Goal: Information Seeking & Learning: Learn about a topic

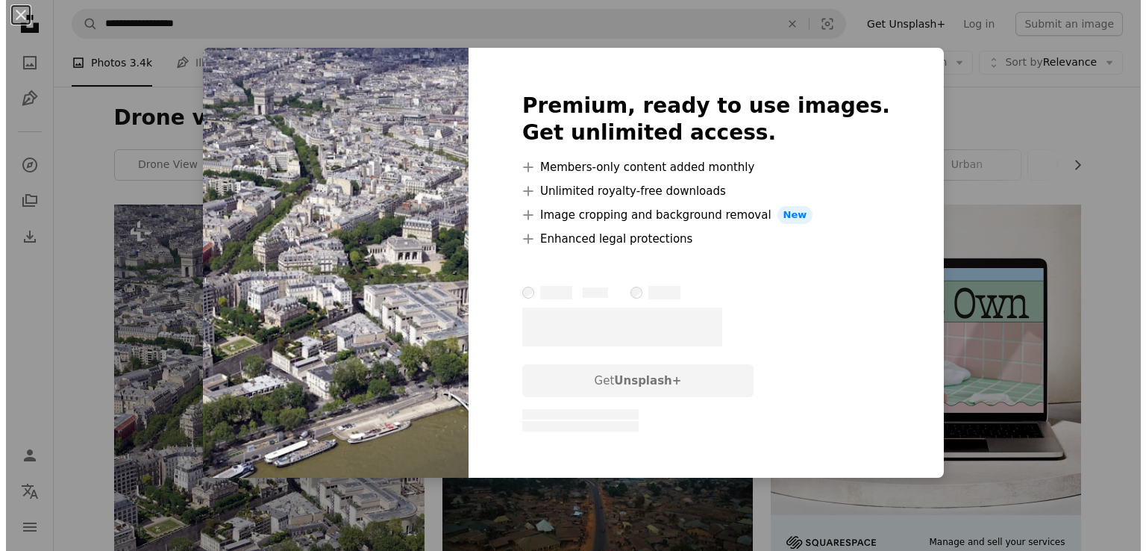
scroll to position [224, 0]
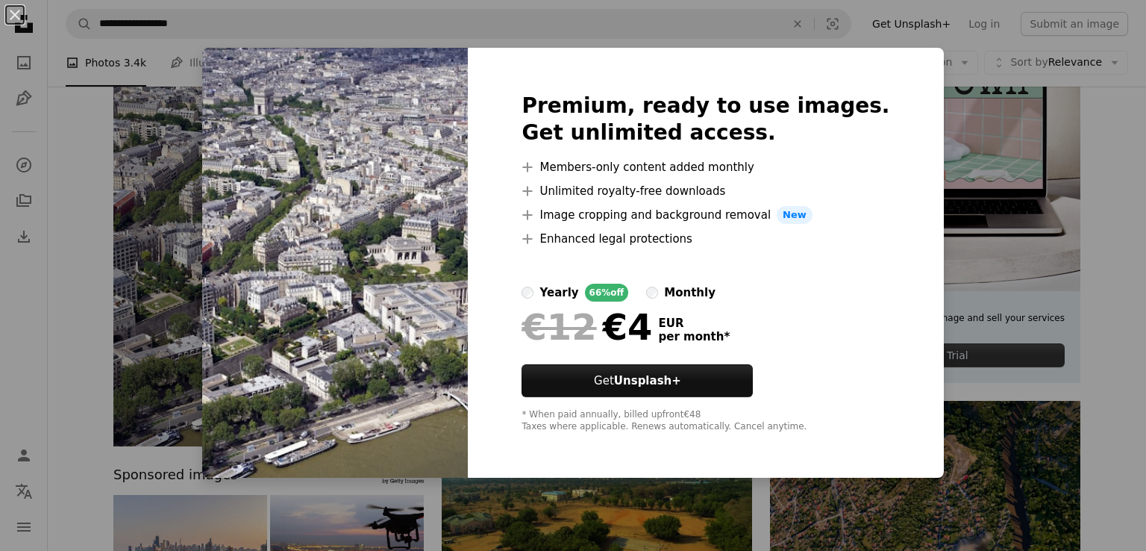
click at [366, 159] on img at bounding box center [335, 263] width 266 height 430
click at [6, 207] on div "An X shape Premium, ready to use images. Get unlimited access. A plus sign Memb…" at bounding box center [573, 275] width 1146 height 551
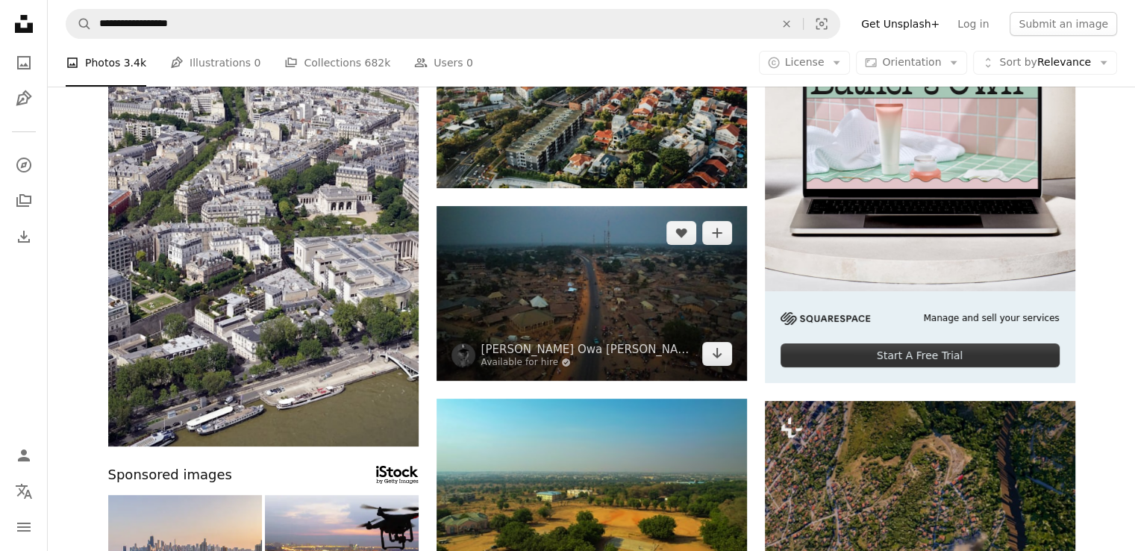
click at [587, 287] on img at bounding box center [592, 293] width 310 height 175
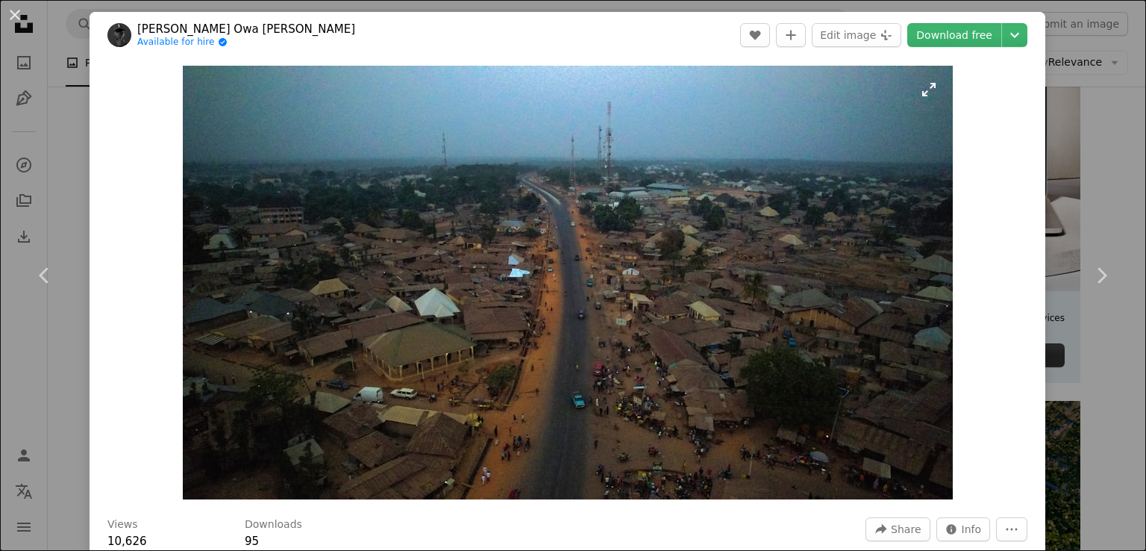
click at [690, 323] on img "Zoom in on this image" at bounding box center [568, 283] width 770 height 434
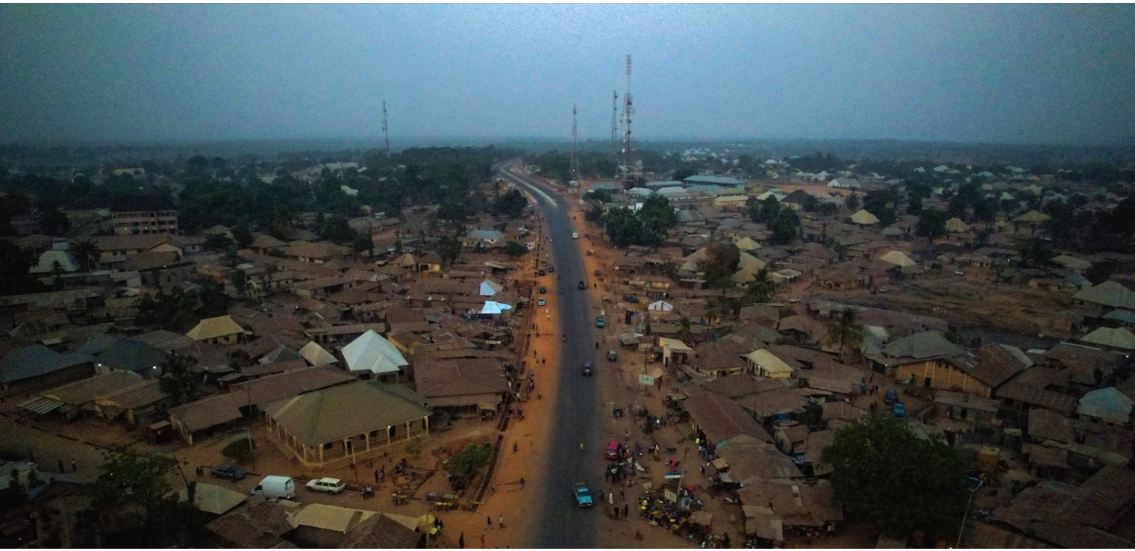
scroll to position [41, 0]
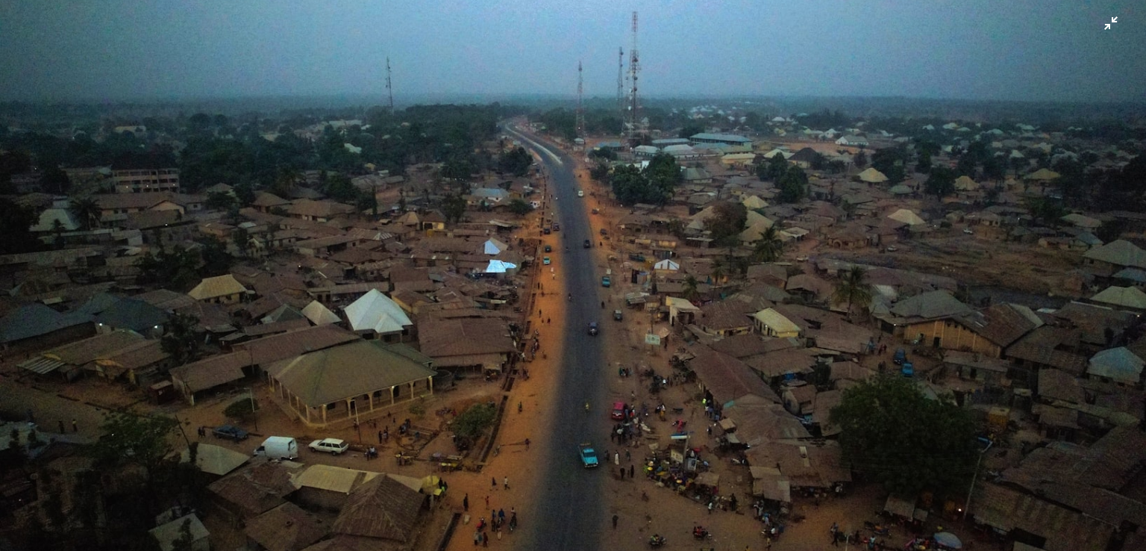
click at [685, 328] on img "Zoom out on this image" at bounding box center [573, 281] width 1148 height 646
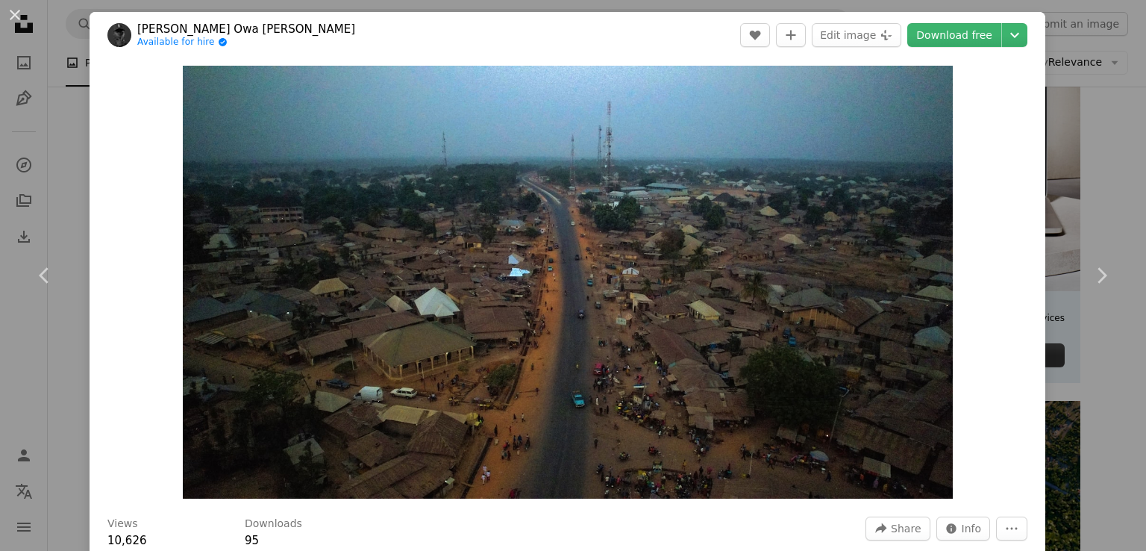
click at [31, 173] on div "An X shape Chevron left Chevron right [PERSON_NAME] Owa [PERSON_NAME] Available…" at bounding box center [573, 275] width 1146 height 551
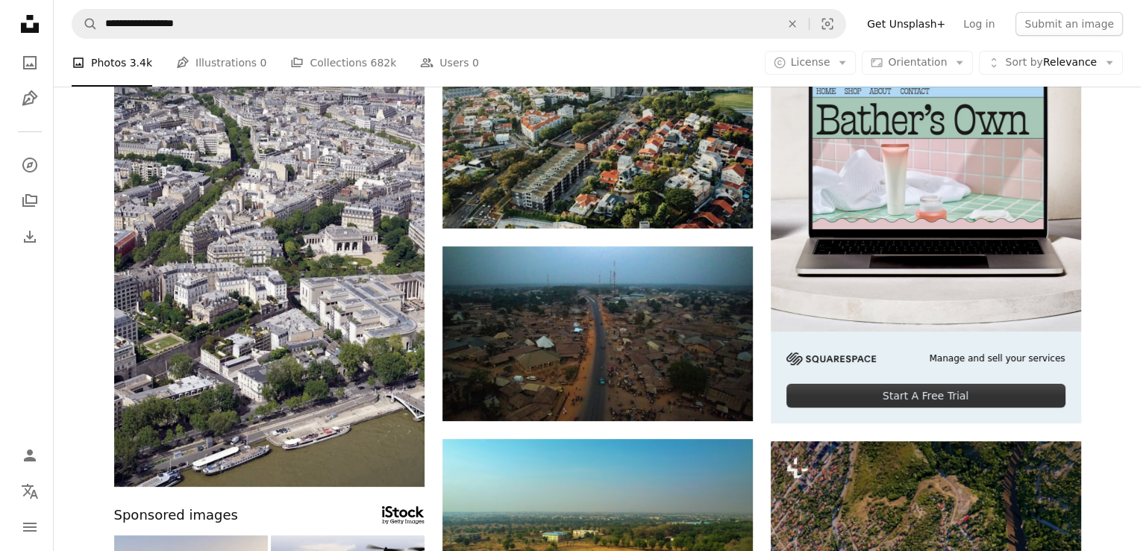
scroll to position [75, 0]
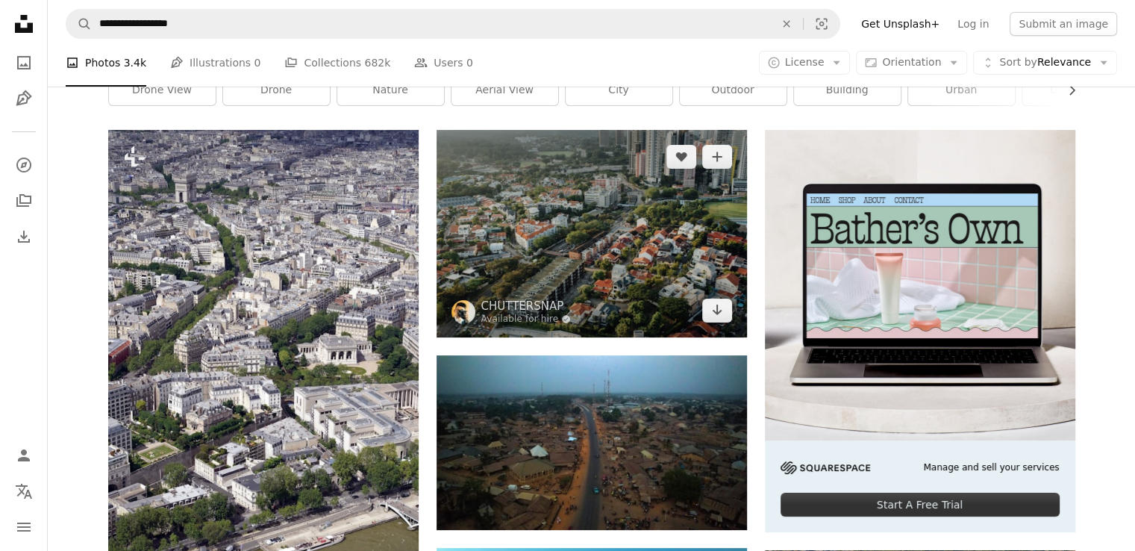
click at [564, 214] on img at bounding box center [592, 233] width 310 height 207
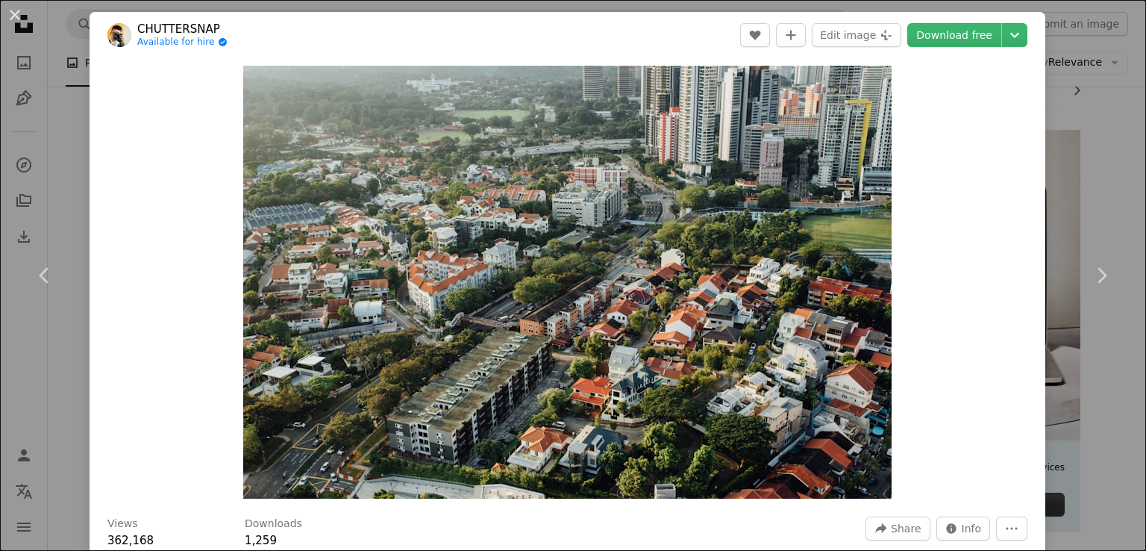
click at [7, 198] on div "An X shape Chevron left Chevron right CHUTTERSNAP Available for hire A checkmar…" at bounding box center [573, 275] width 1146 height 551
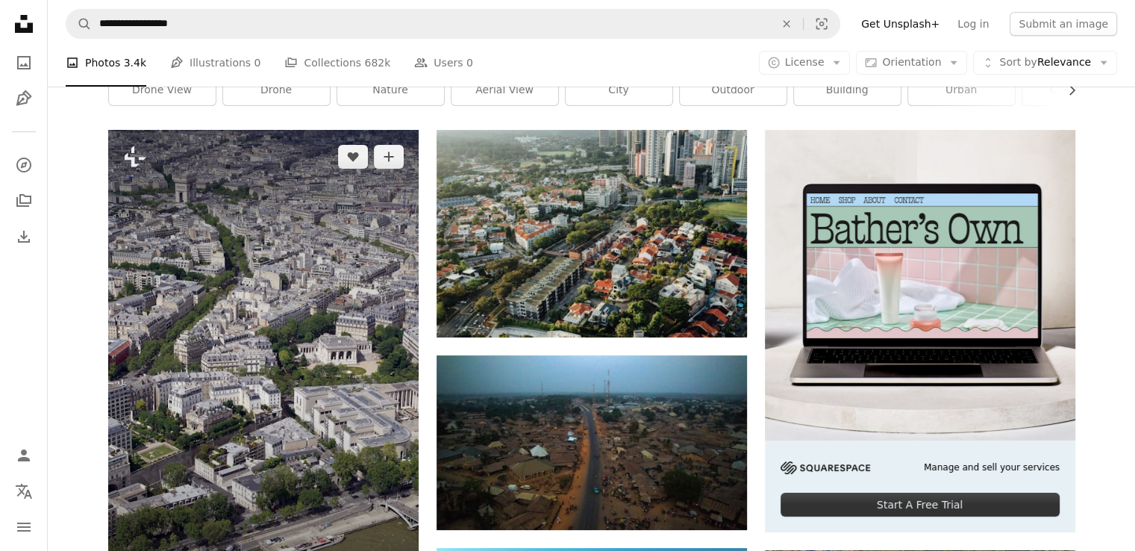
click at [278, 249] on img at bounding box center [263, 363] width 310 height 466
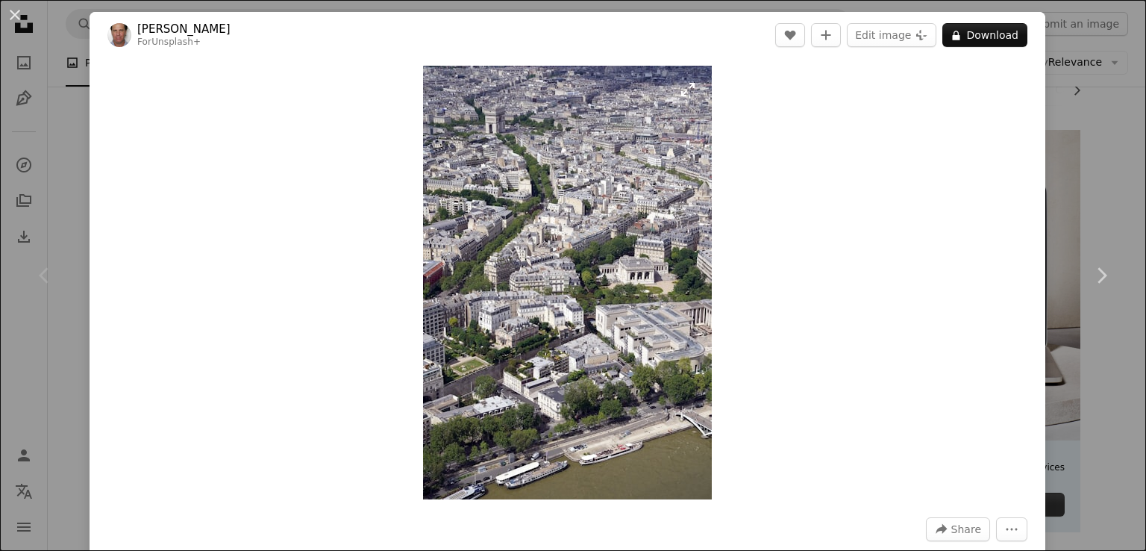
click at [594, 260] on img "Zoom in on this image" at bounding box center [567, 283] width 289 height 434
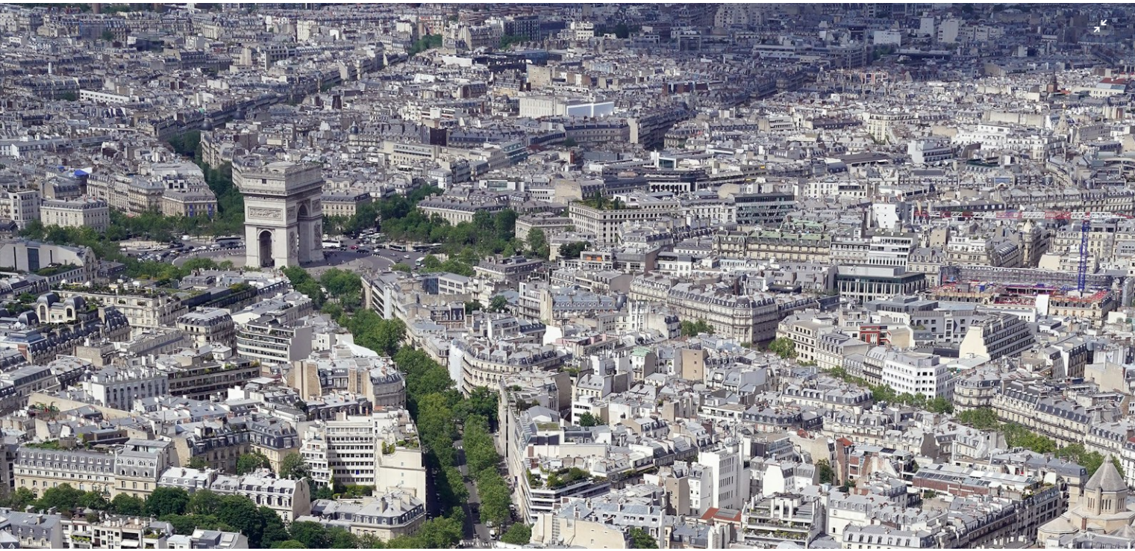
scroll to position [569, 0]
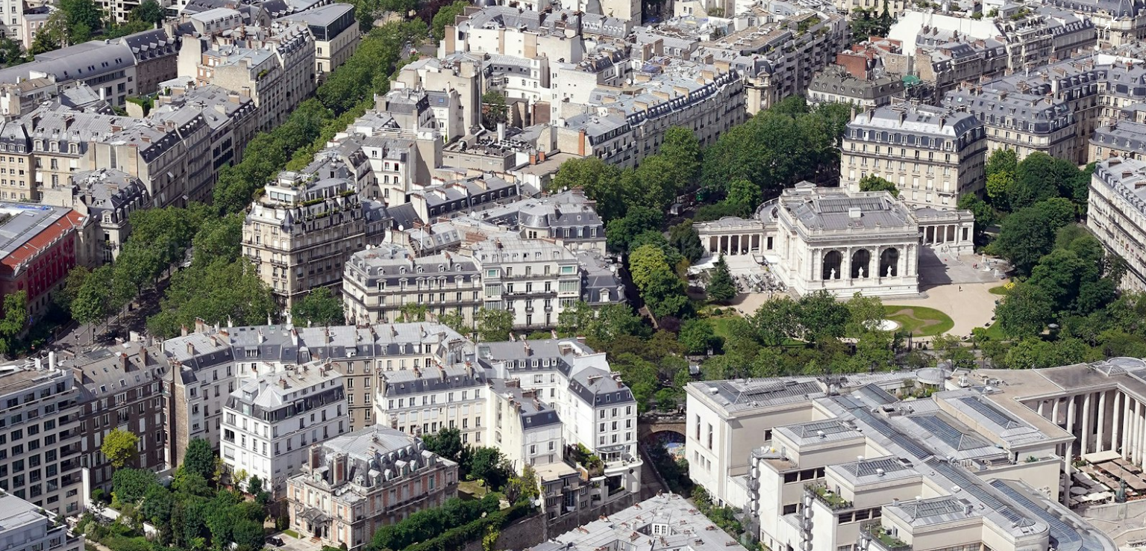
click at [590, 257] on img "Zoom out on this image" at bounding box center [573, 292] width 1148 height 1722
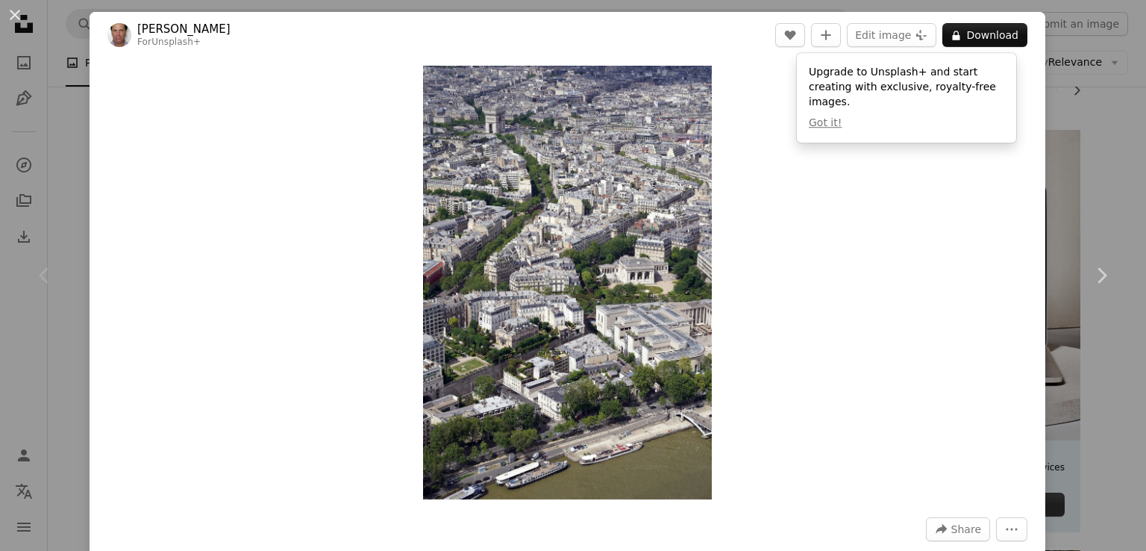
click at [30, 201] on div "An X shape Chevron left Chevron right [PERSON_NAME] For Unsplash+ A heart A plu…" at bounding box center [573, 275] width 1146 height 551
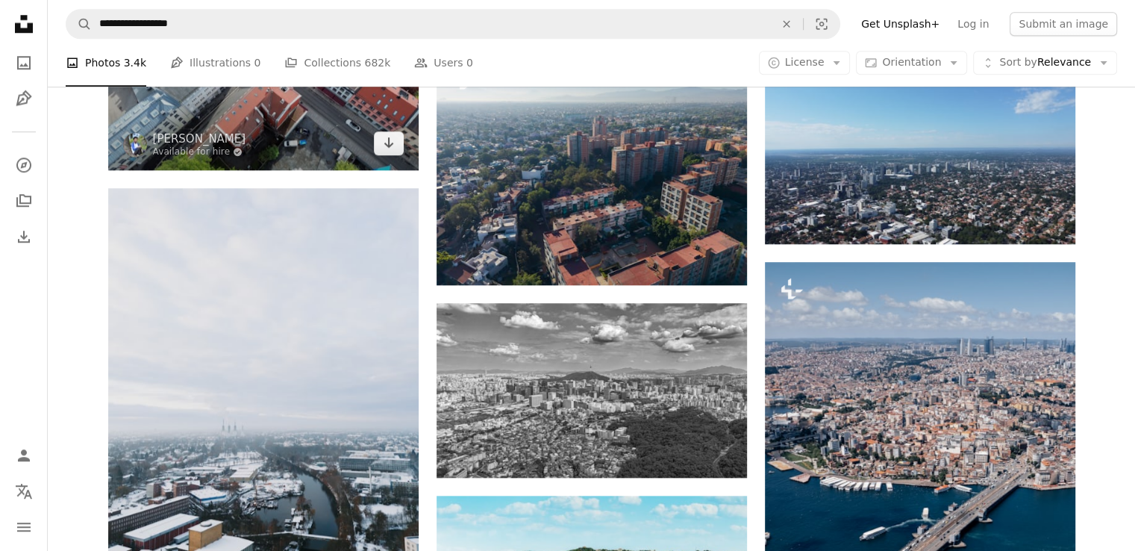
scroll to position [1194, 0]
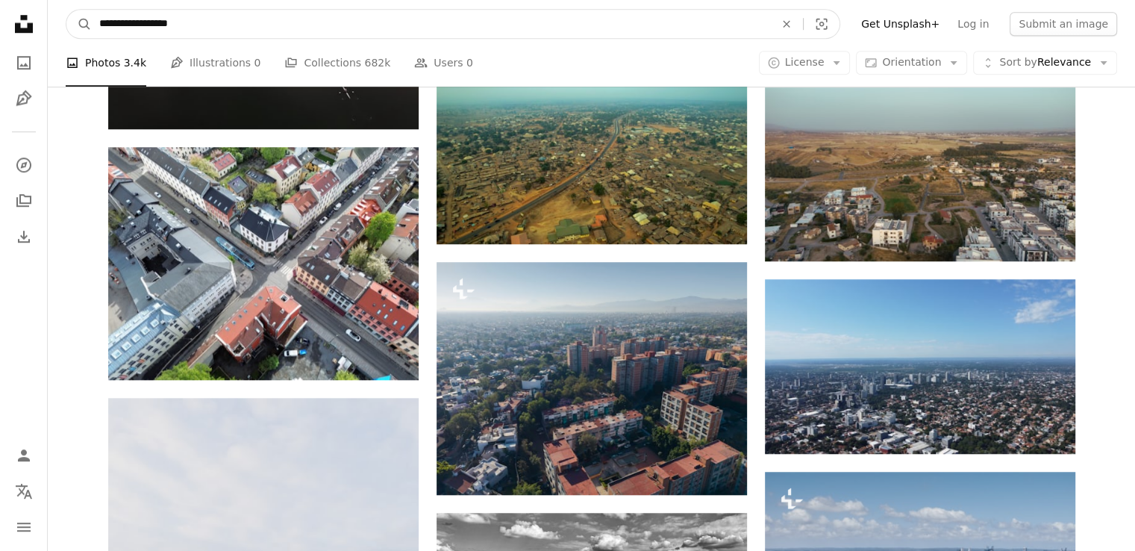
click at [225, 25] on input "**********" at bounding box center [431, 24] width 678 height 28
type input "**********"
click button "A magnifying glass" at bounding box center [78, 24] width 25 height 28
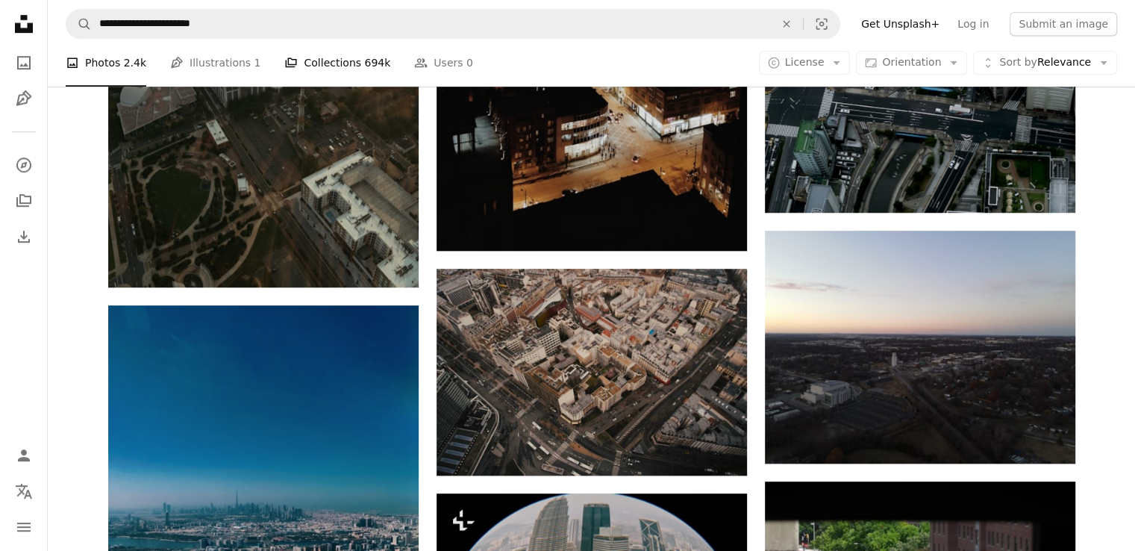
scroll to position [1045, 0]
